Goal: Task Accomplishment & Management: Use online tool/utility

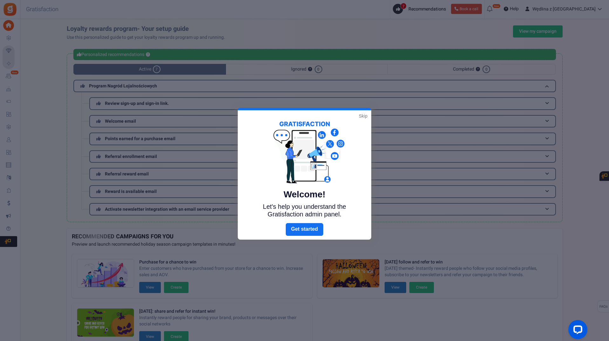
click at [361, 117] on link "Skip" at bounding box center [363, 116] width 9 height 6
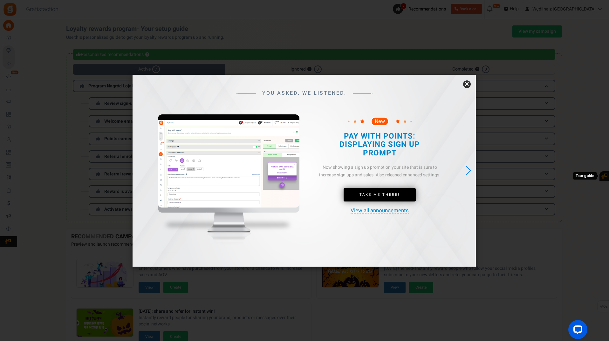
click at [468, 86] on link "×" at bounding box center [467, 84] width 8 height 8
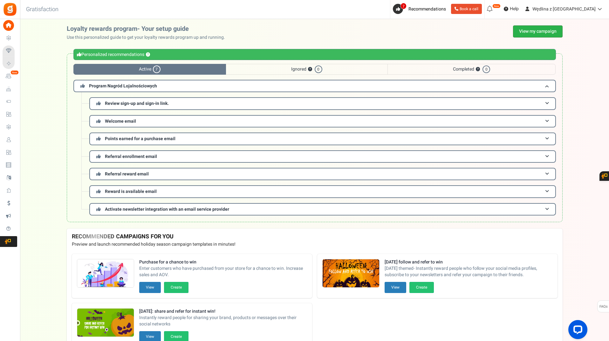
click at [529, 33] on link "View my campaign" at bounding box center [538, 31] width 50 height 12
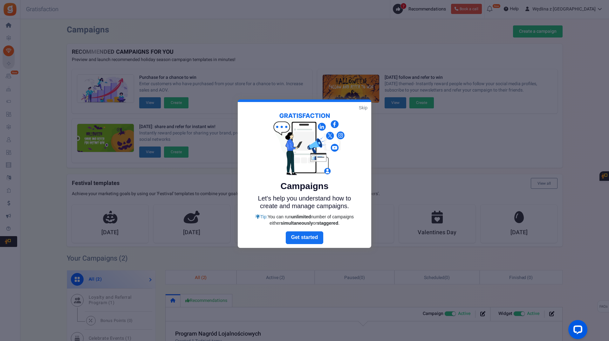
click at [361, 108] on link "Skip" at bounding box center [363, 108] width 9 height 6
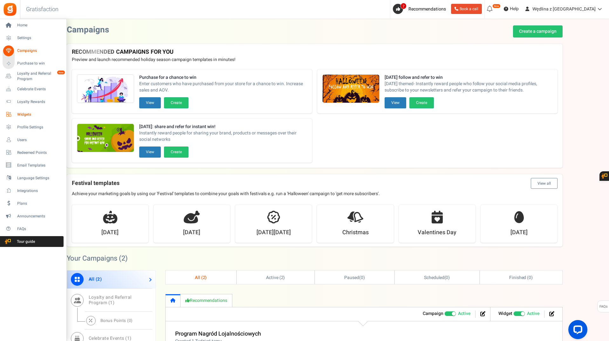
click at [25, 114] on span "Widgets" at bounding box center [39, 114] width 45 height 5
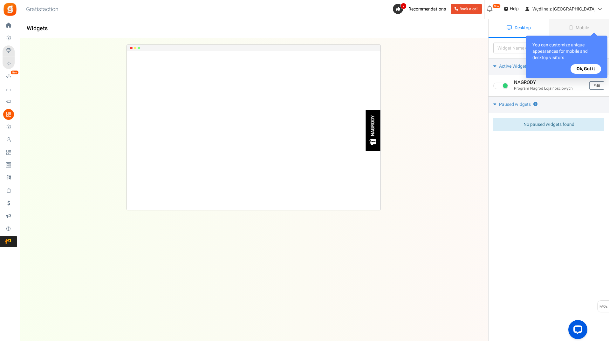
click at [591, 69] on button "Ok, Got it" at bounding box center [586, 69] width 31 height 10
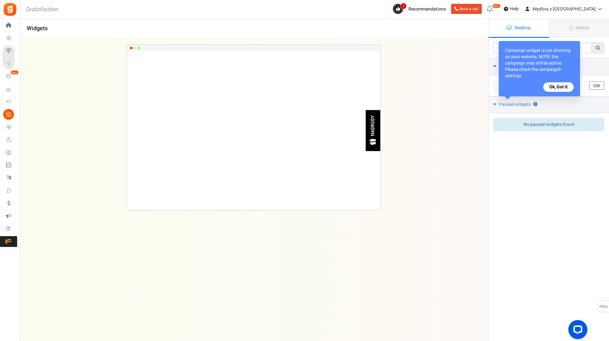
click at [556, 86] on button "Ok, Got it" at bounding box center [558, 87] width 31 height 10
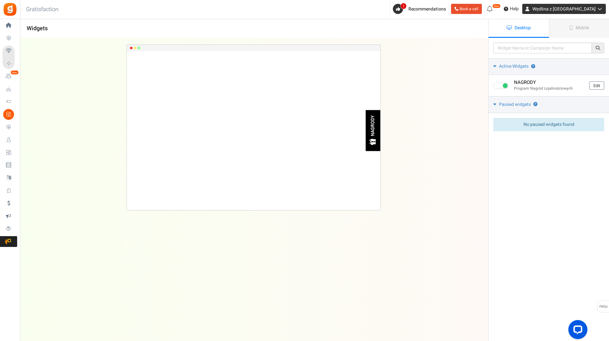
click at [586, 11] on span "Wędlina z [GEOGRAPHIC_DATA]" at bounding box center [564, 9] width 63 height 7
